Goal: Task Accomplishment & Management: Manage account settings

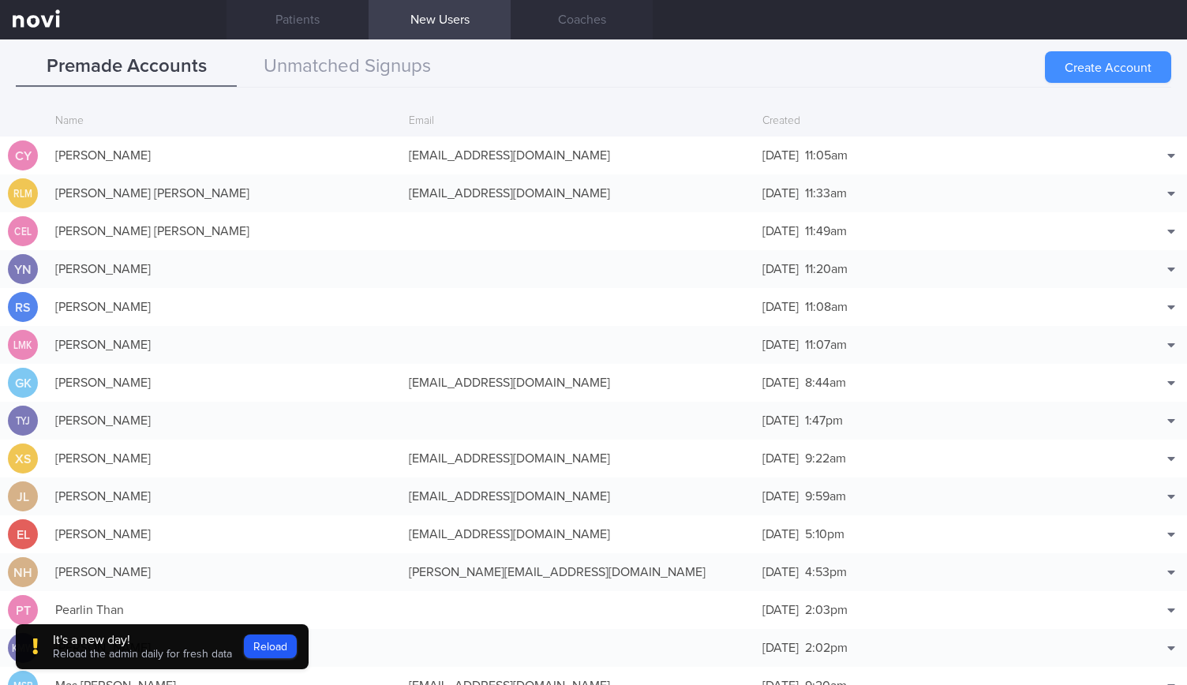
click at [1100, 58] on button "Create Account" at bounding box center [1108, 67] width 126 height 32
click at [256, 639] on button "Reload" at bounding box center [270, 646] width 53 height 24
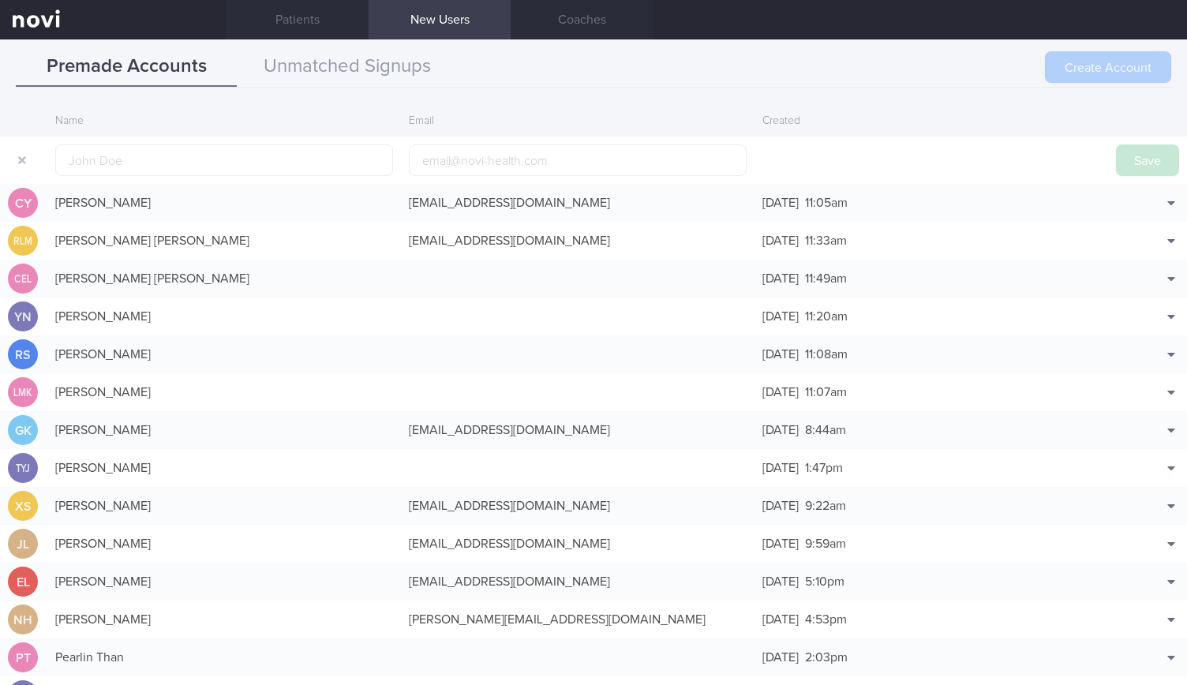
scroll to position [38, 0]
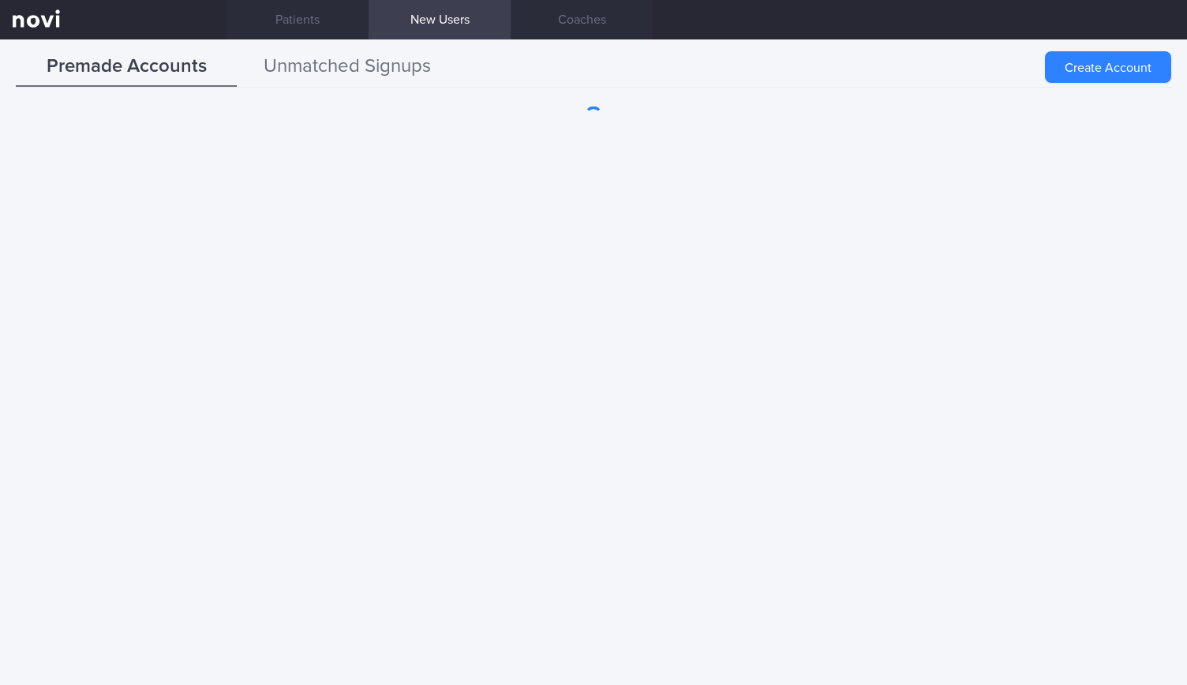
click at [421, 75] on button "Unmatched Signups" at bounding box center [347, 66] width 221 height 39
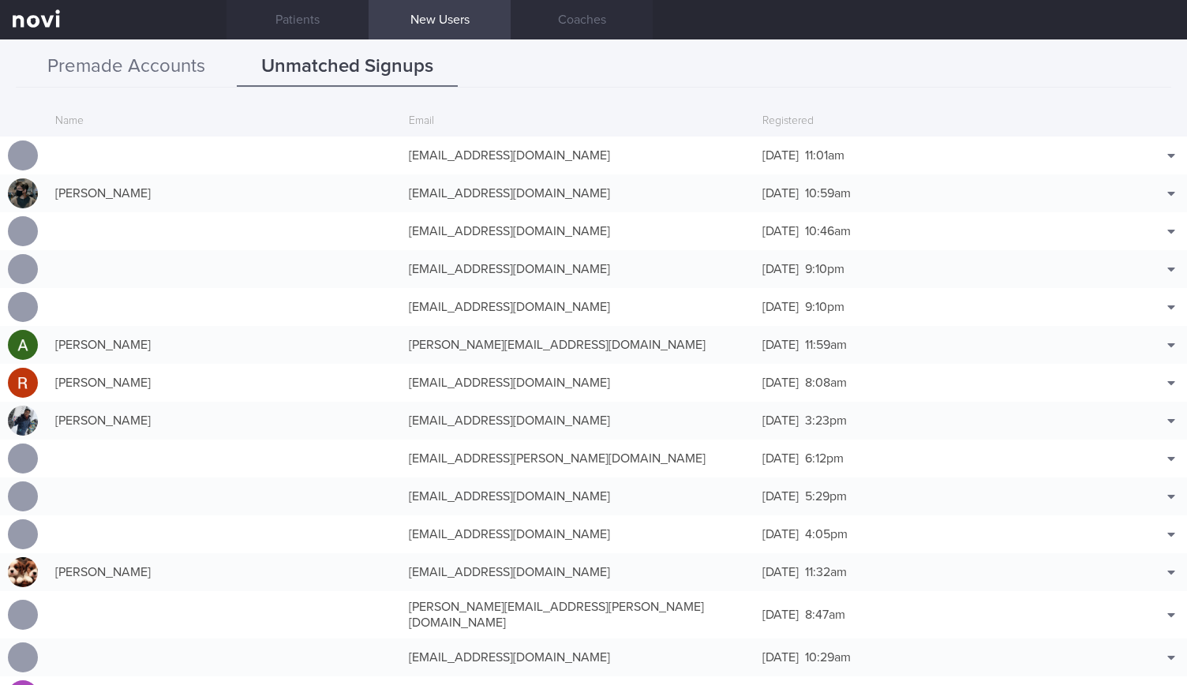
click at [62, 54] on button "Premade Accounts" at bounding box center [126, 66] width 221 height 39
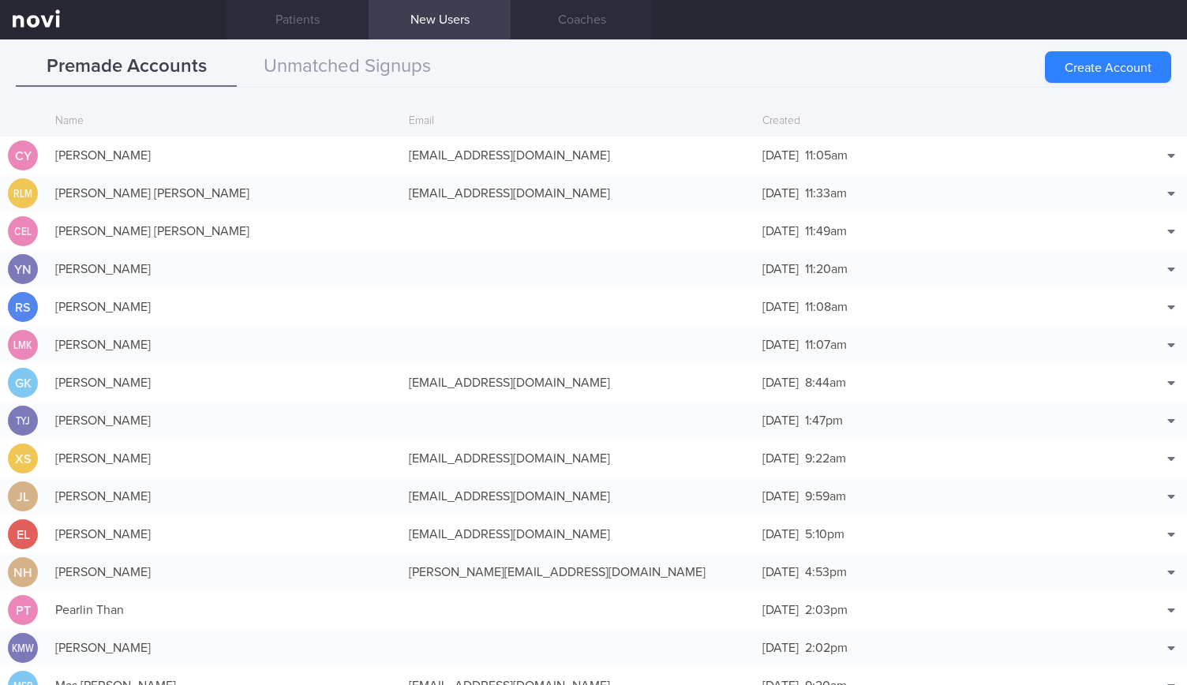
click at [1087, 73] on button "Create Account" at bounding box center [1108, 67] width 126 height 32
click at [1078, 65] on div "Create Account" at bounding box center [1108, 67] width 126 height 32
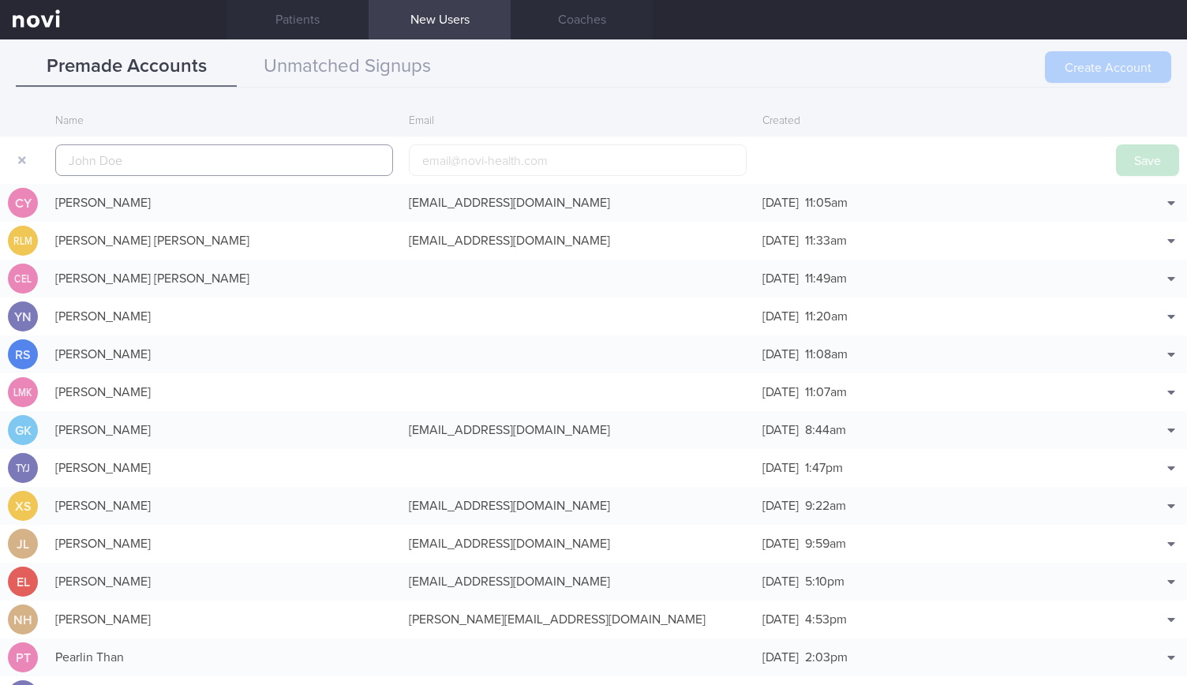
scroll to position [38, 0]
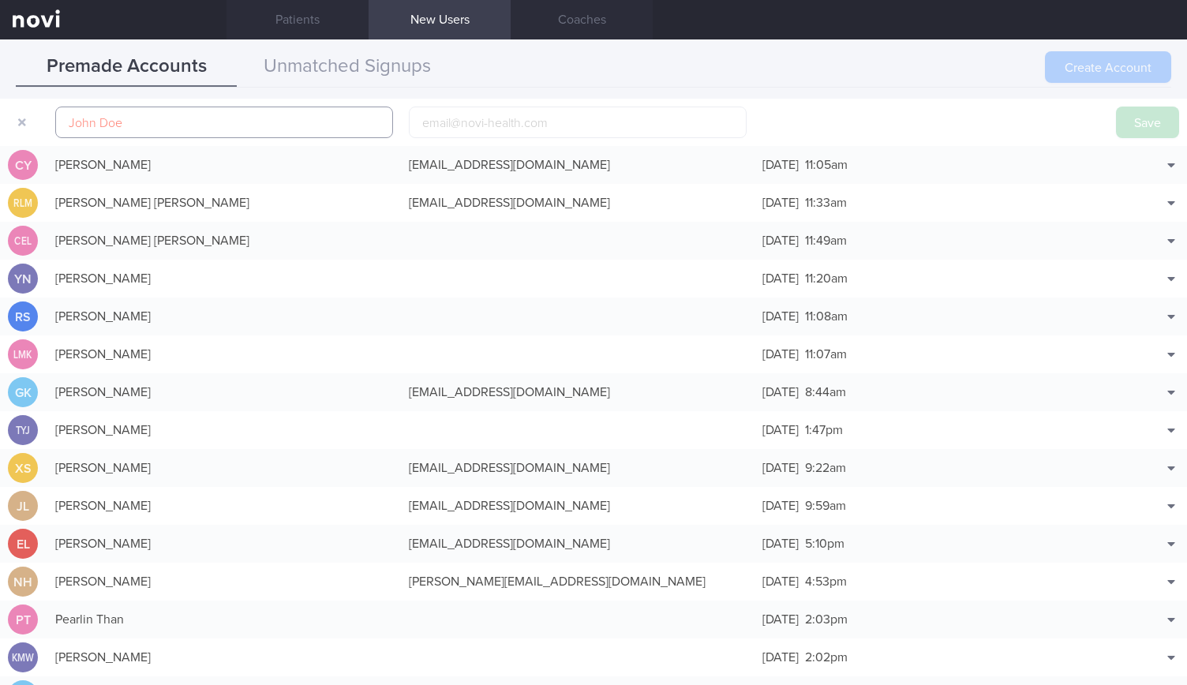
click at [155, 133] on input "text" at bounding box center [224, 123] width 338 height 32
click at [1141, 182] on button "Match with..." at bounding box center [1130, 189] width 103 height 24
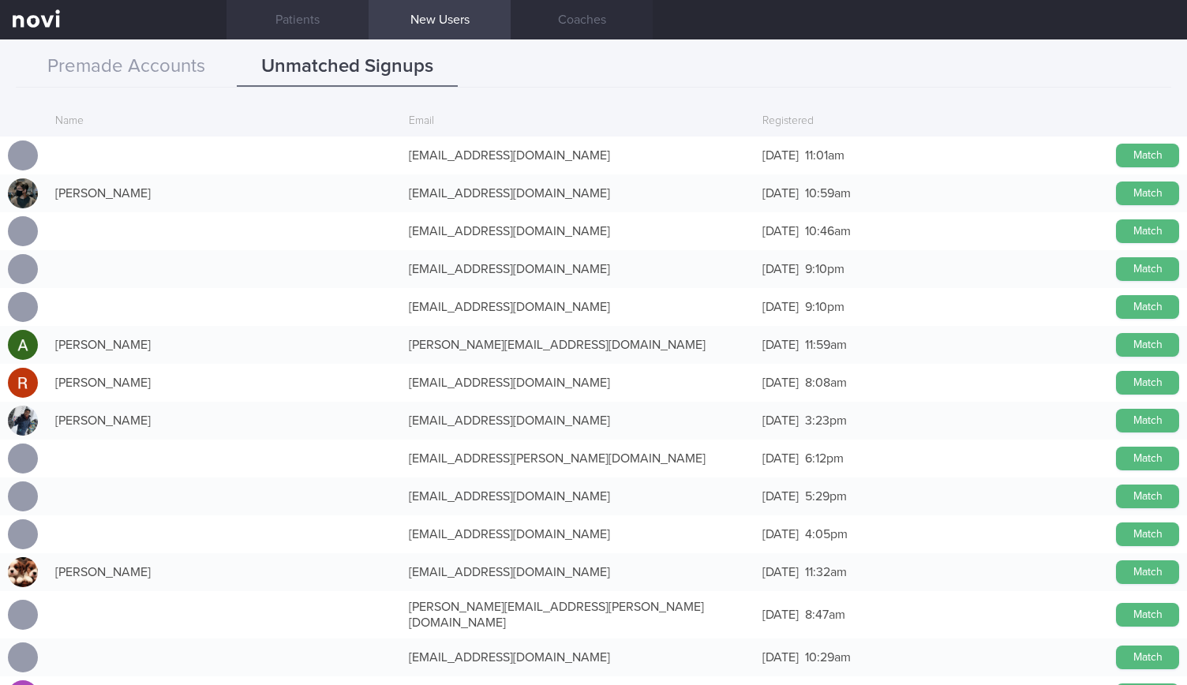
click at [316, 9] on link "Patients" at bounding box center [297, 19] width 142 height 39
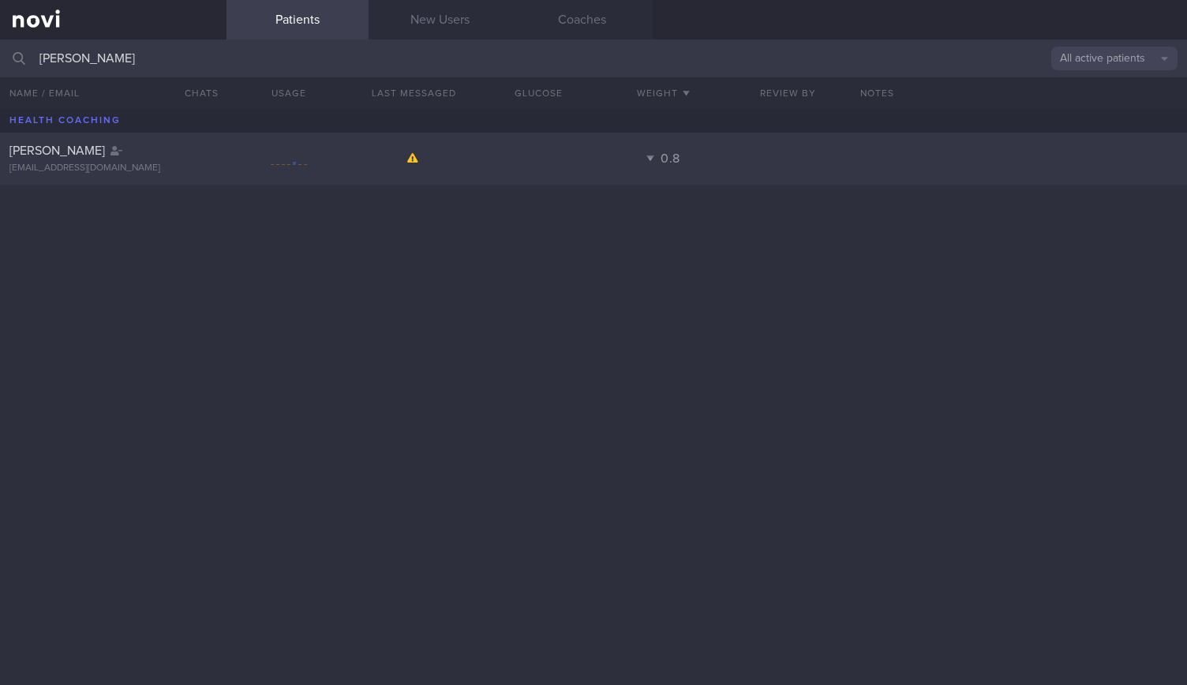
click at [322, 155] on div at bounding box center [288, 159] width 125 height 20
select select "8"
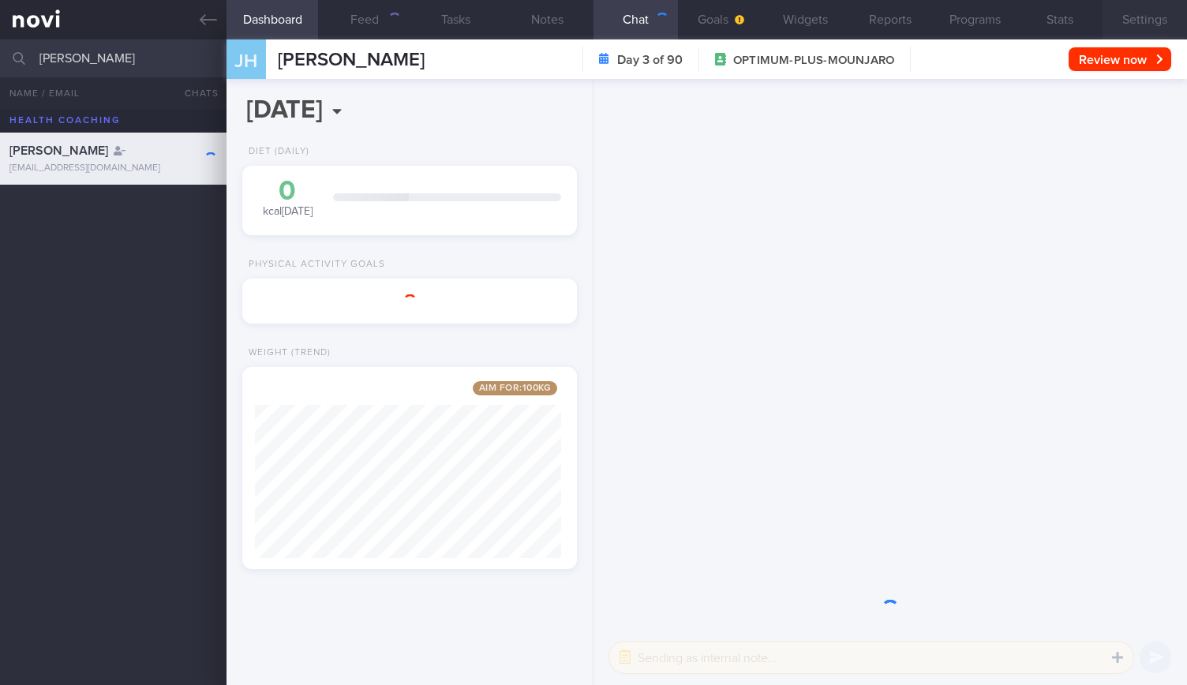
click at [1125, 28] on button "Settings" at bounding box center [1144, 19] width 84 height 39
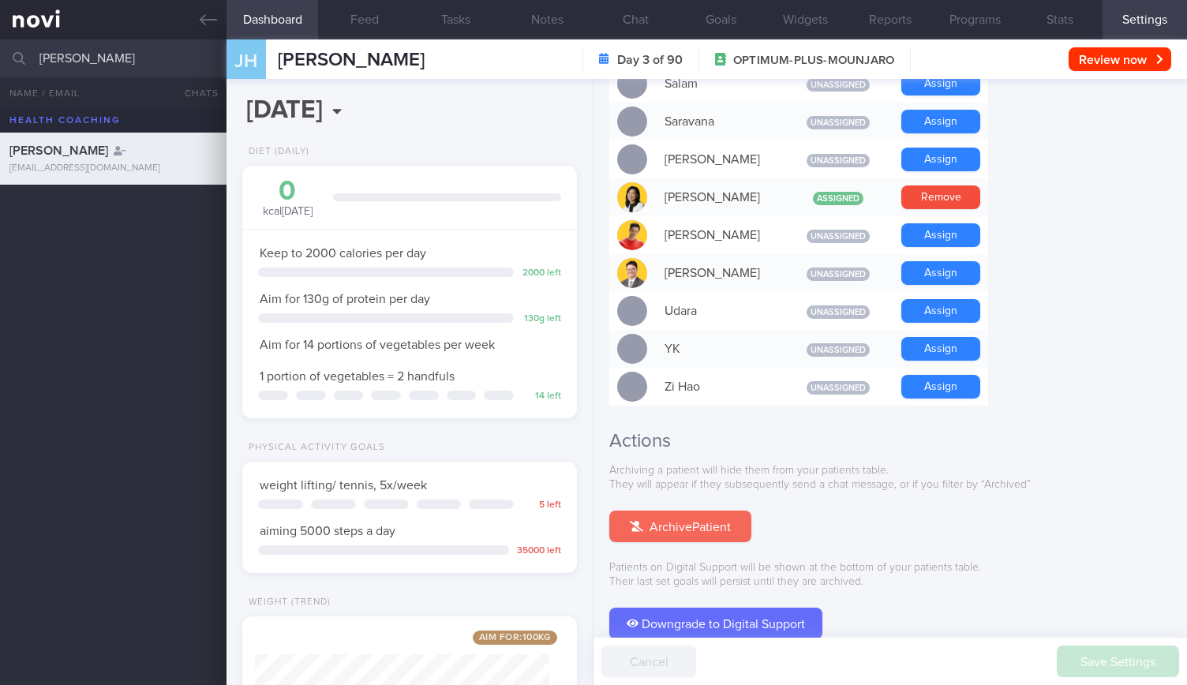
scroll to position [1390, 0]
